Goal: Task Accomplishment & Management: Use online tool/utility

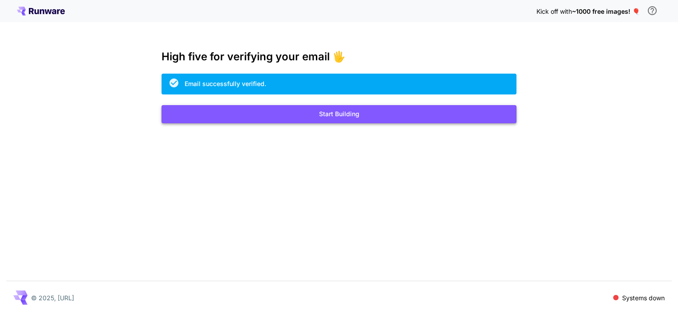
click at [382, 118] on button "Start Building" at bounding box center [339, 114] width 355 height 18
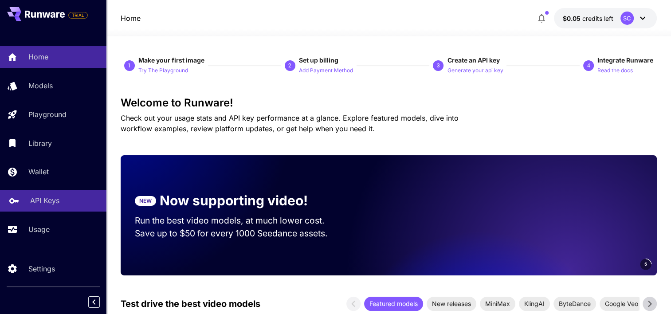
click at [34, 205] on p "API Keys" at bounding box center [44, 200] width 29 height 11
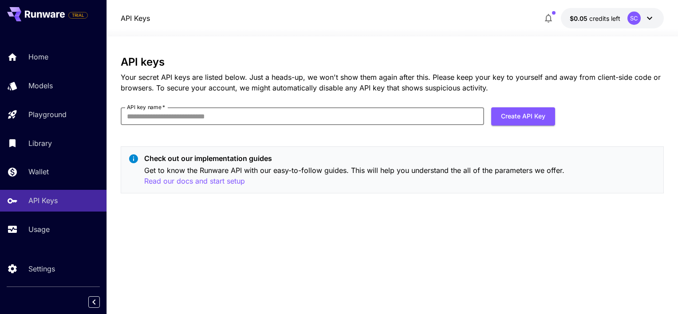
click at [176, 122] on input "API key name   *" at bounding box center [302, 116] width 363 height 18
type input "********"
click at [509, 118] on button "Create API Key" at bounding box center [523, 116] width 64 height 18
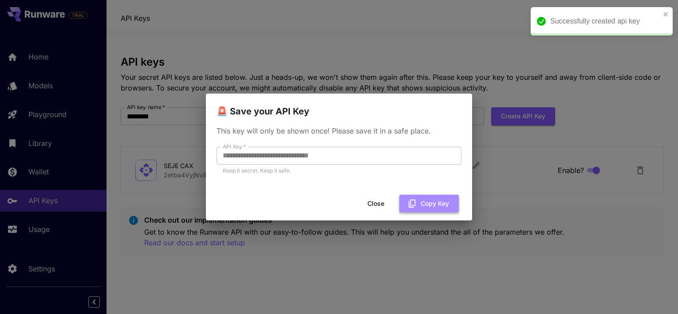
click at [430, 201] on button "Copy Key" at bounding box center [428, 204] width 59 height 18
